Goal: Navigation & Orientation: Find specific page/section

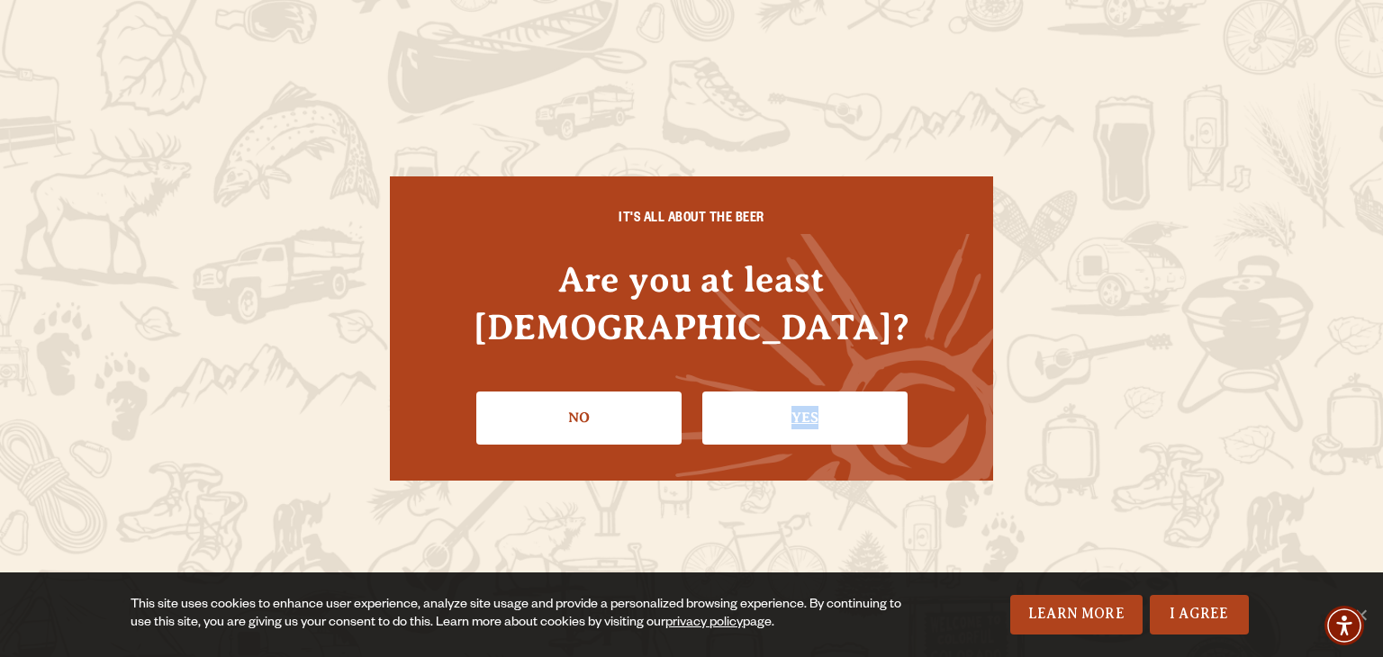
click at [771, 408] on link "Yes" at bounding box center [804, 418] width 205 height 52
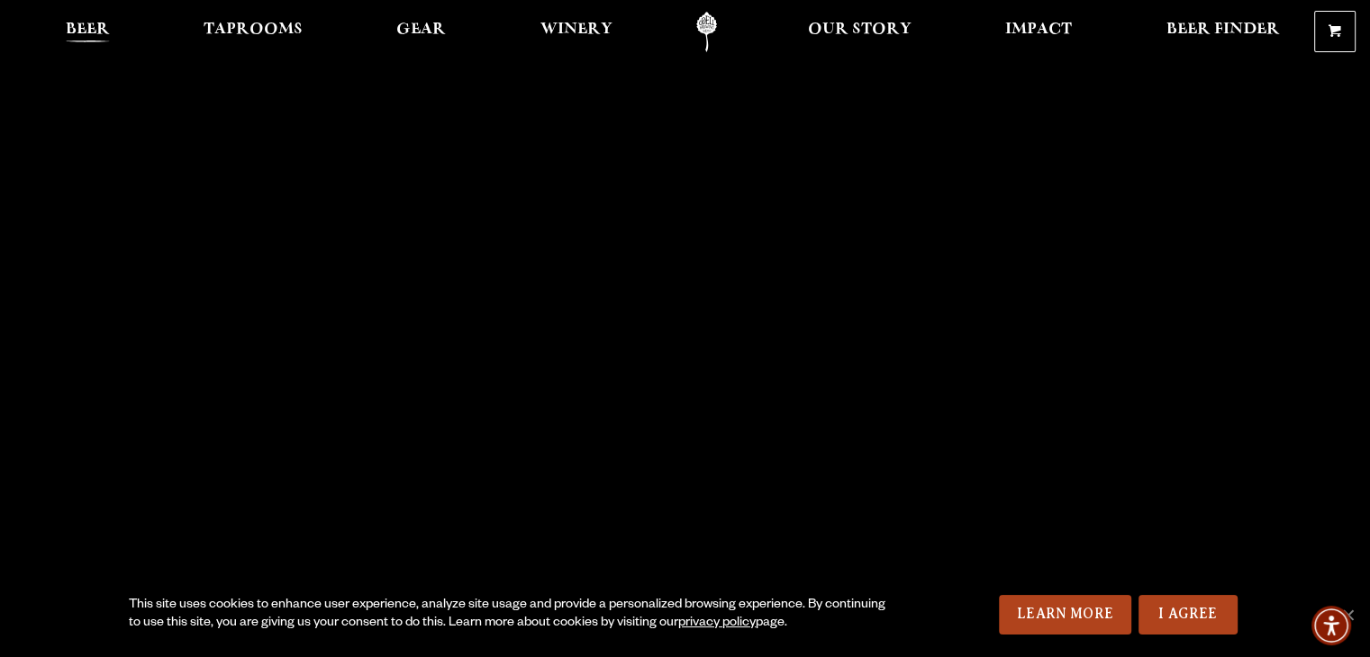
click at [107, 33] on span "Beer" at bounding box center [88, 30] width 44 height 14
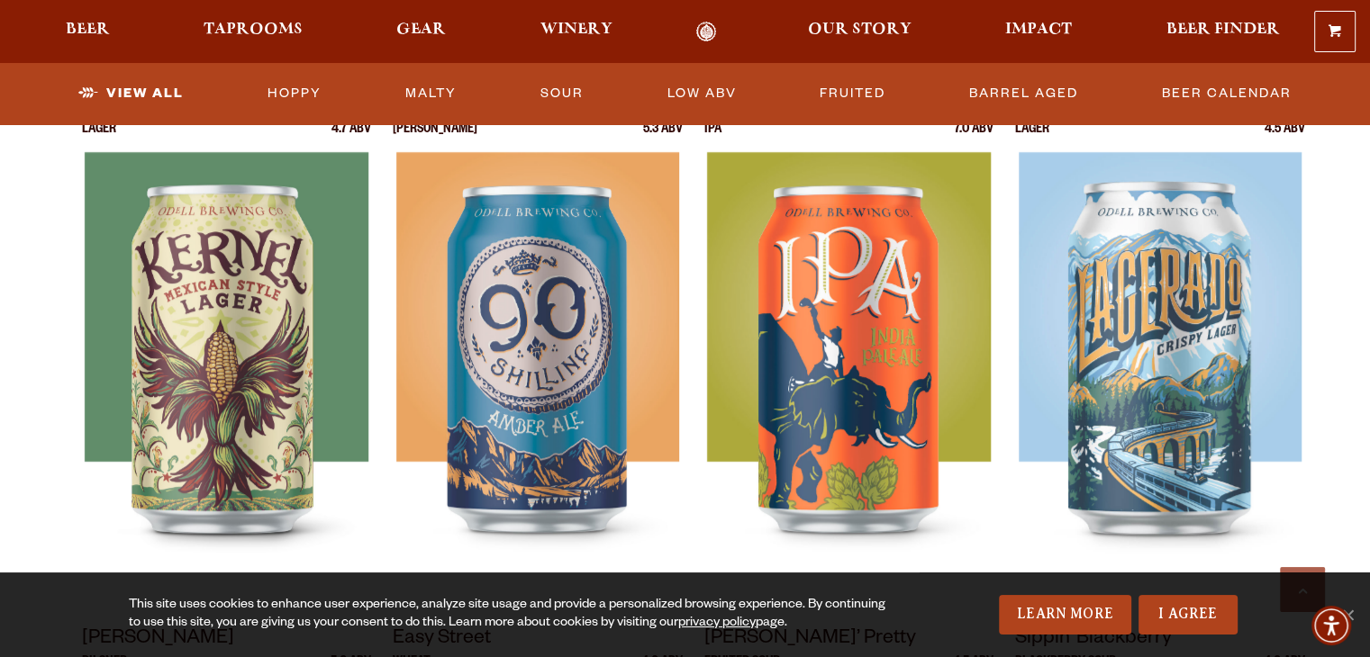
scroll to position [762, 0]
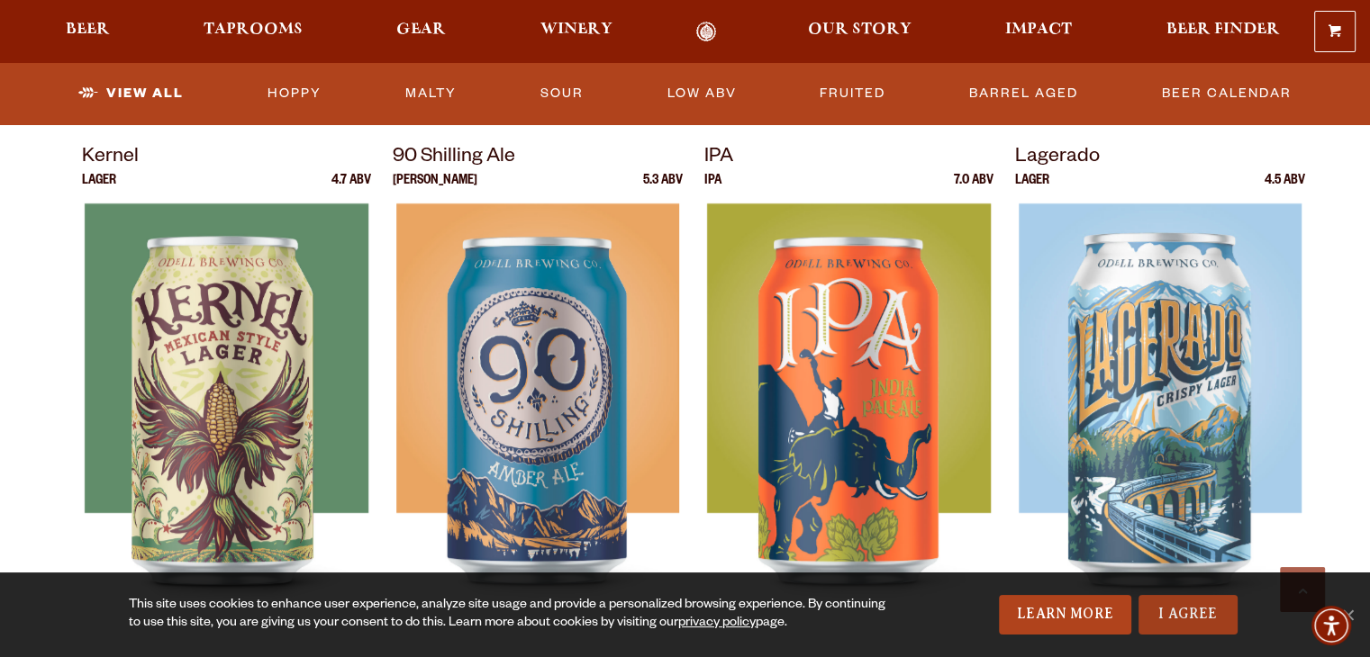
click at [1214, 612] on link "I Agree" at bounding box center [1187, 615] width 99 height 40
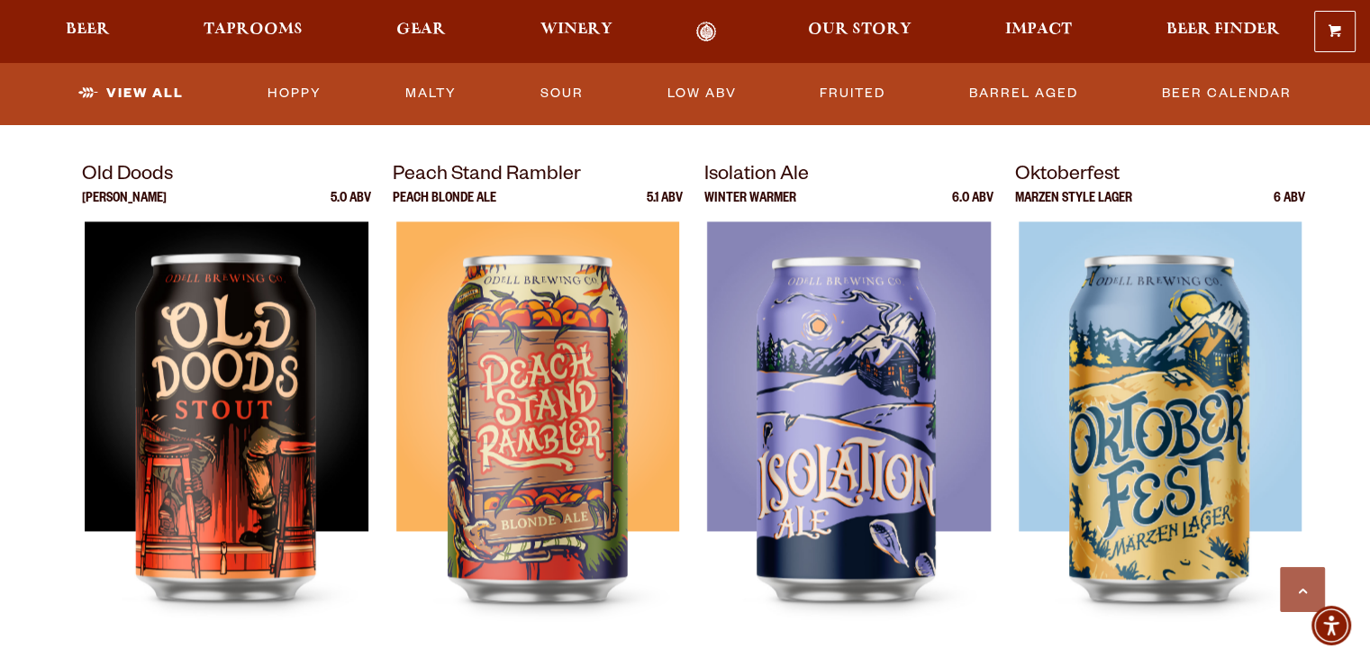
scroll to position [2462, 0]
